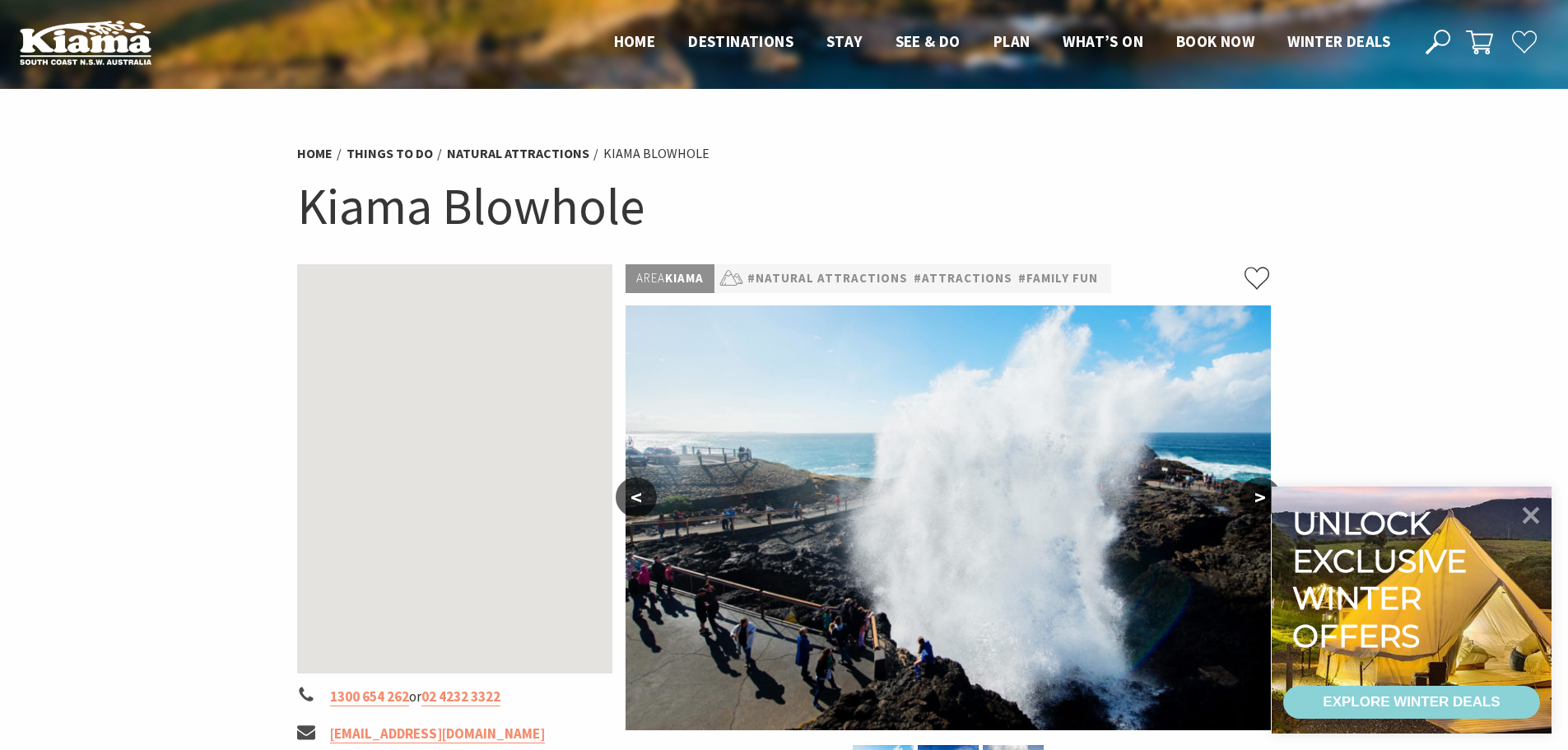
scroll to position [412, 0]
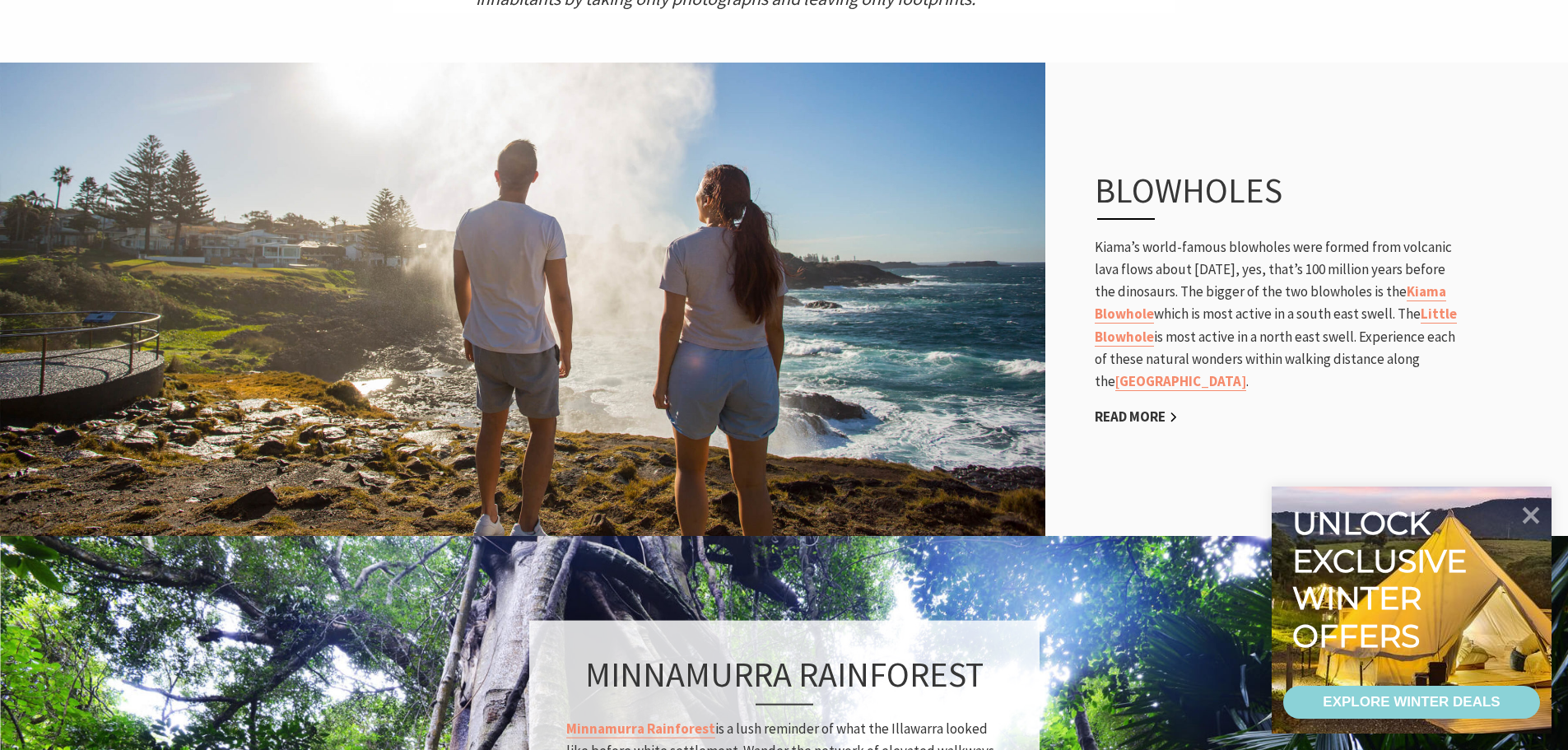
scroll to position [988, 0]
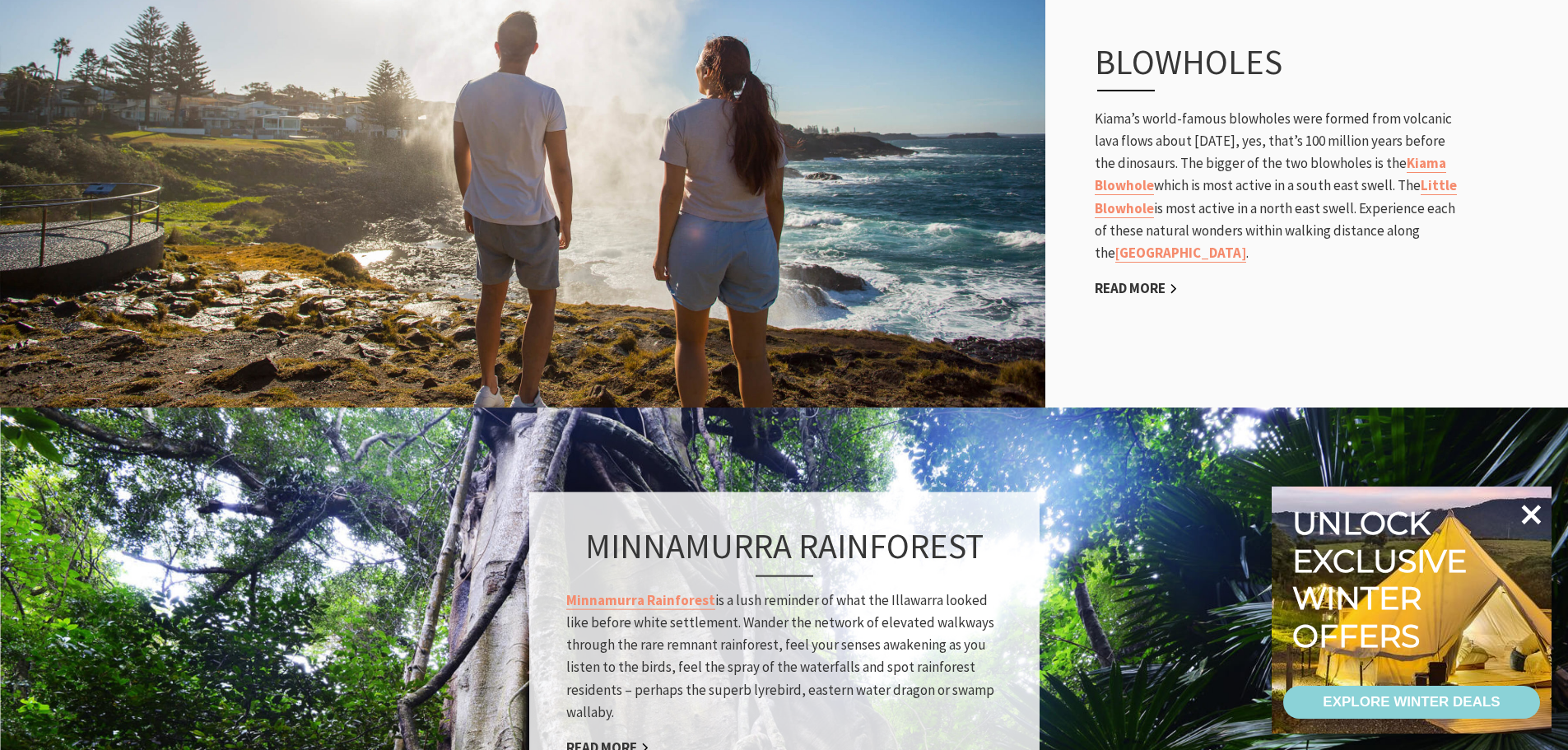
click at [1534, 527] on icon at bounding box center [1531, 514] width 40 height 40
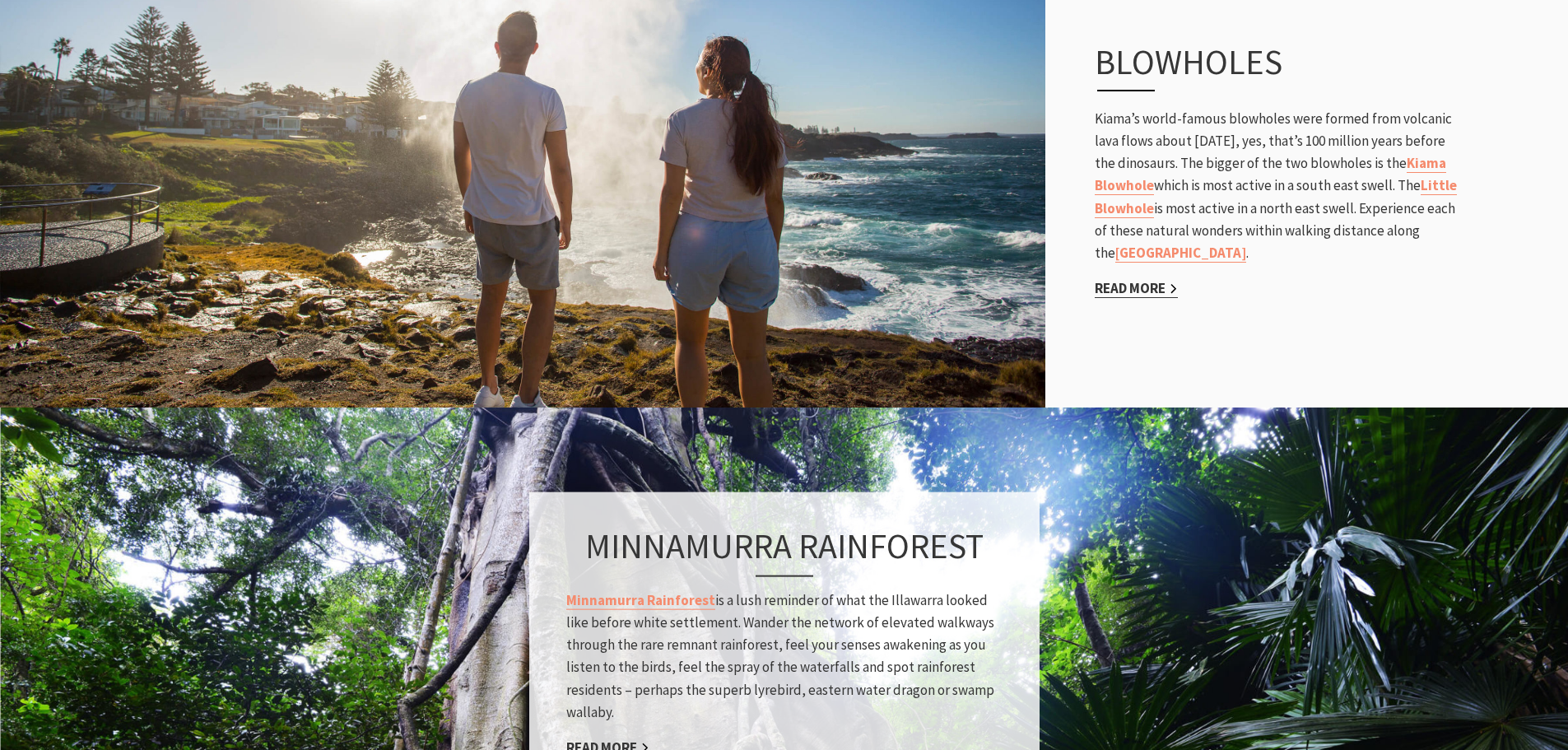
click at [1149, 297] on link "Read More" at bounding box center [1137, 289] width 83 height 19
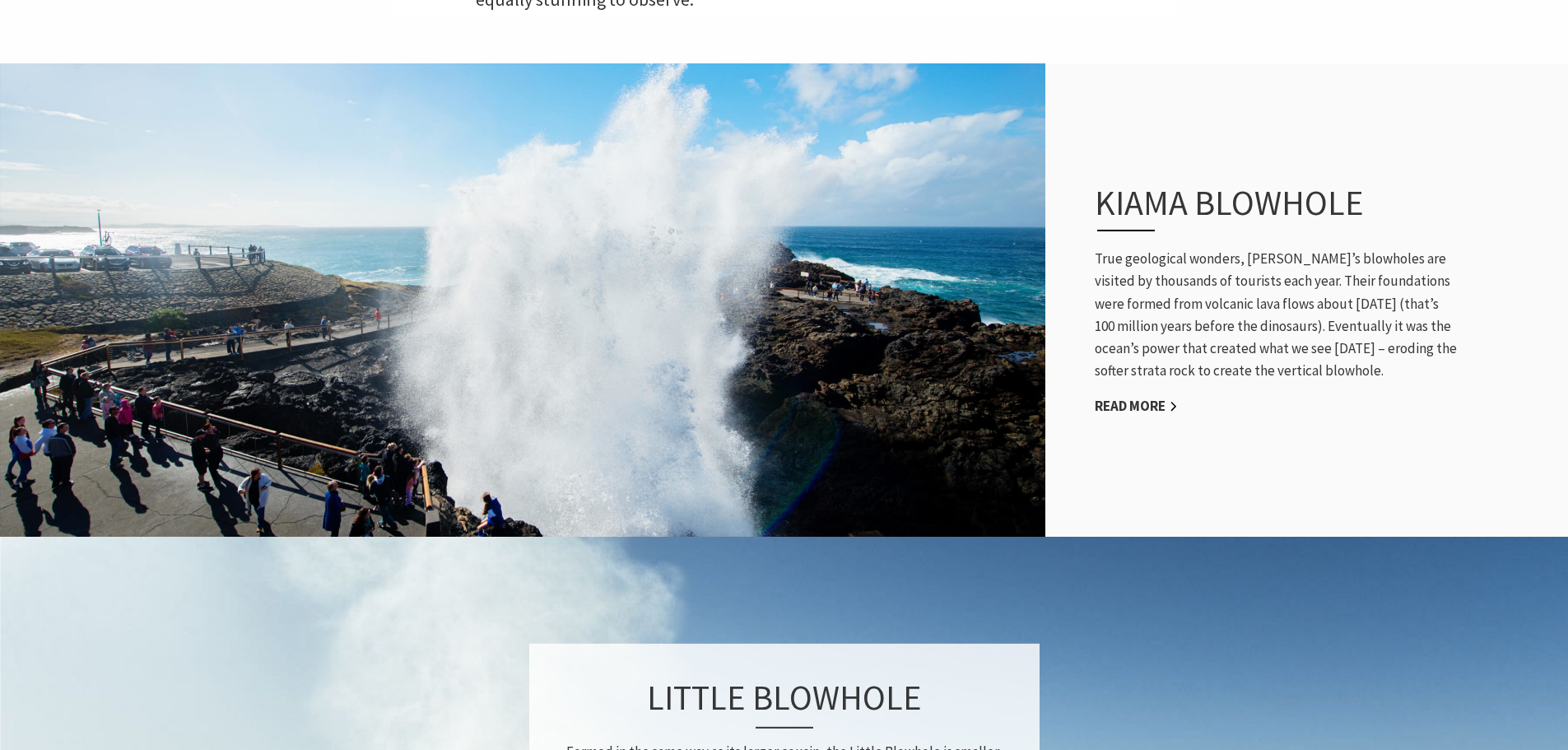
scroll to position [961, 0]
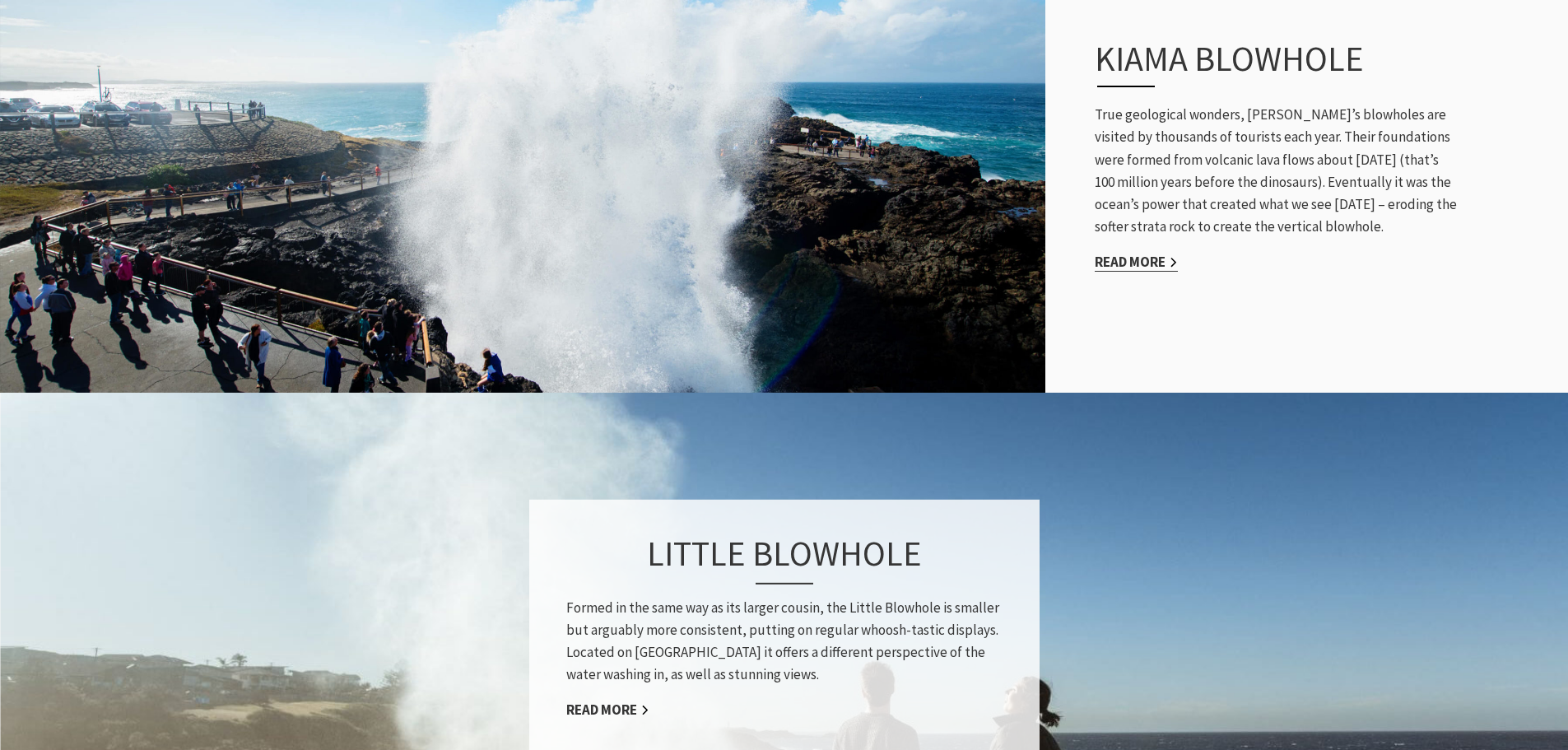
click at [1141, 252] on link "Read More" at bounding box center [1137, 262] width 83 height 19
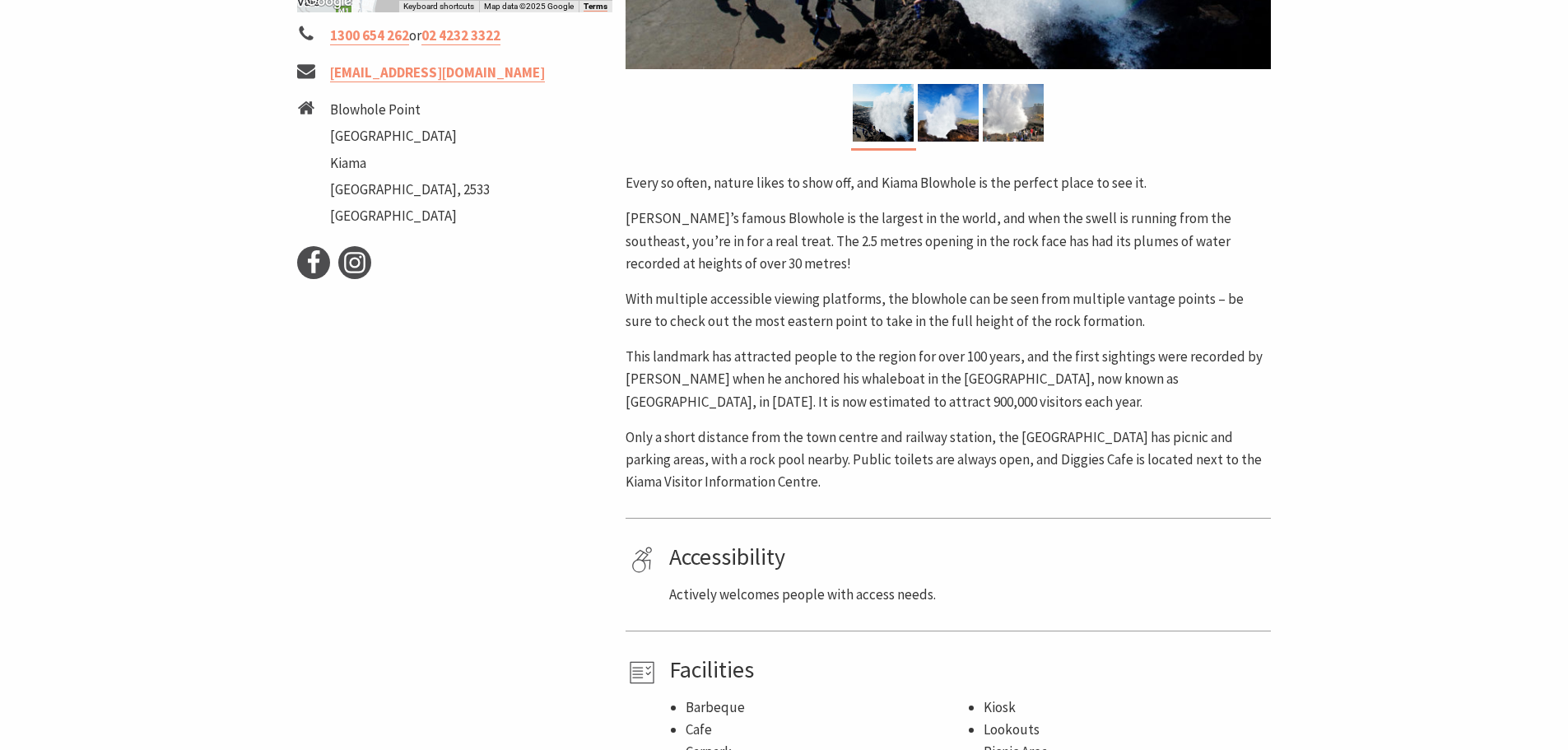
scroll to position [658, 0]
